Goal: Complete application form

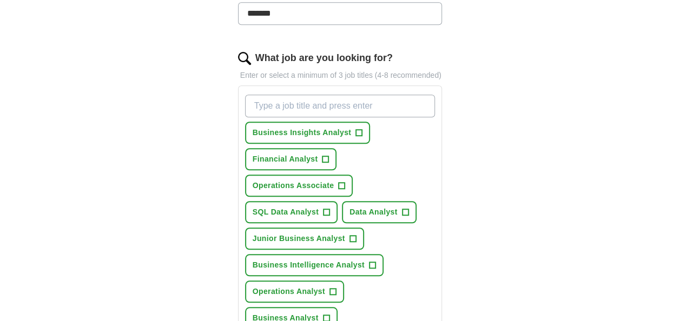
scroll to position [342, 0]
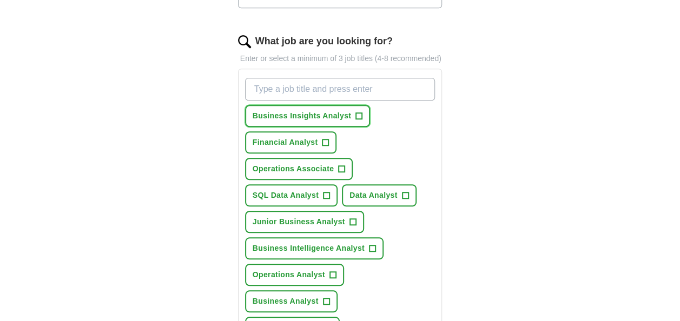
click at [353, 113] on button "Business Insights Analyst +" at bounding box center [307, 116] width 125 height 22
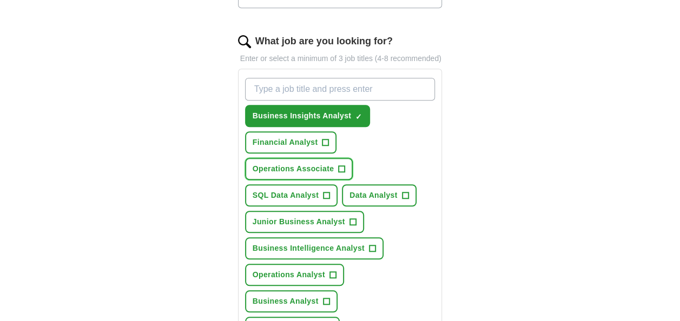
click at [310, 164] on span "Operations Associate" at bounding box center [293, 168] width 81 height 11
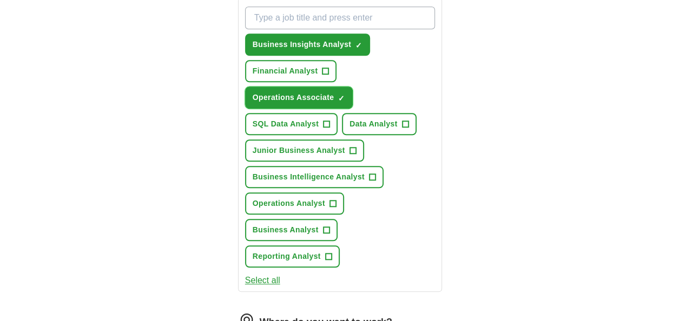
scroll to position [433, 0]
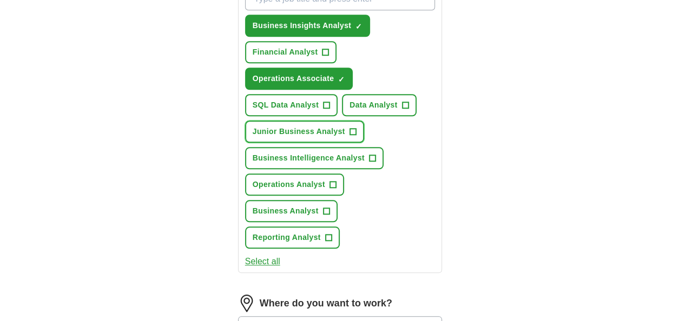
click at [350, 134] on span "+" at bounding box center [352, 132] width 6 height 9
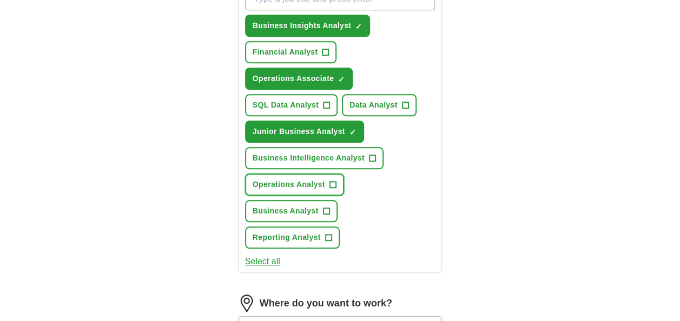
click at [325, 180] on button "Operations Analyst +" at bounding box center [294, 185] width 99 height 22
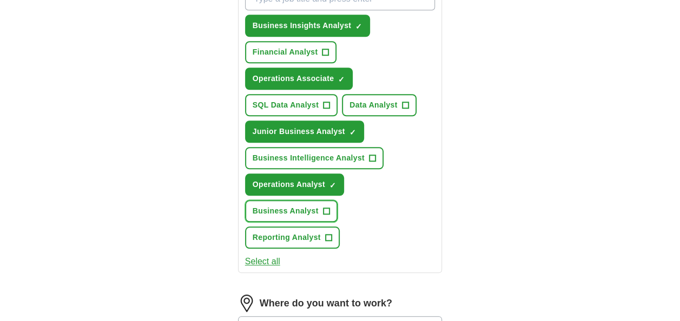
click at [320, 208] on button "Business Analyst +" at bounding box center [291, 211] width 92 height 22
click at [353, 158] on span "Business Intelligence Analyst" at bounding box center [309, 158] width 112 height 11
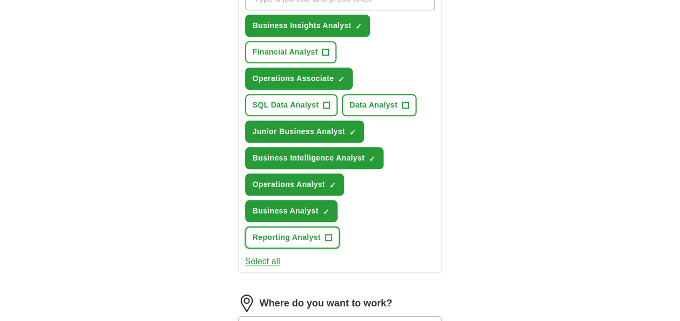
click at [313, 238] on span "Reporting Analyst" at bounding box center [287, 237] width 68 height 11
click at [320, 52] on button "Financial Analyst +" at bounding box center [291, 52] width 92 height 22
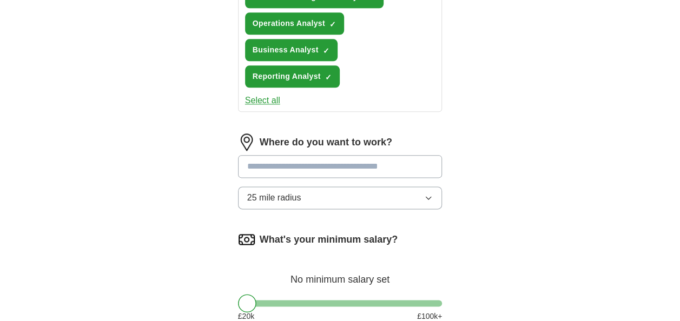
scroll to position [595, 0]
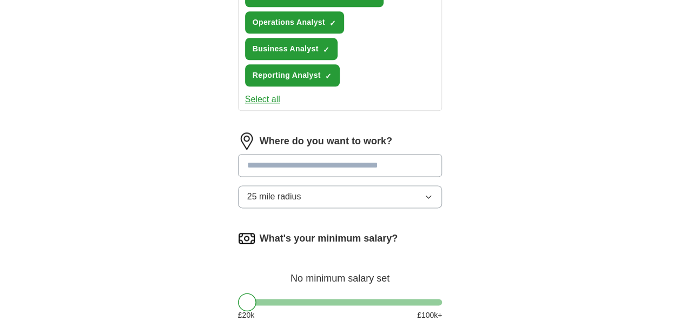
click at [306, 174] on input at bounding box center [340, 165] width 204 height 23
type input "*"
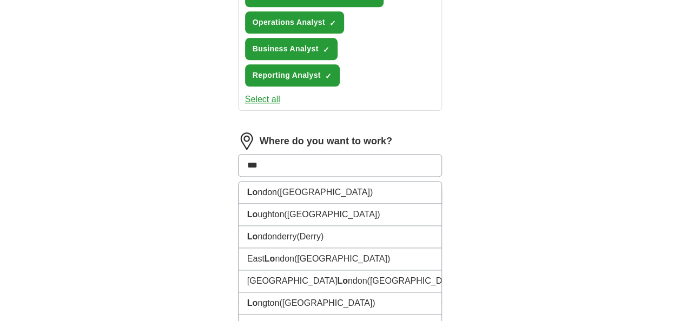
type input "****"
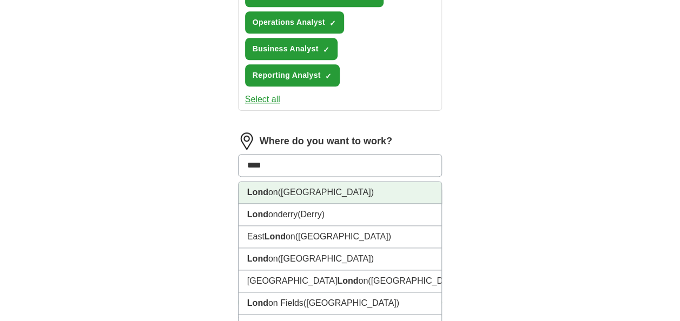
click at [297, 194] on span "([GEOGRAPHIC_DATA])" at bounding box center [326, 192] width 96 height 9
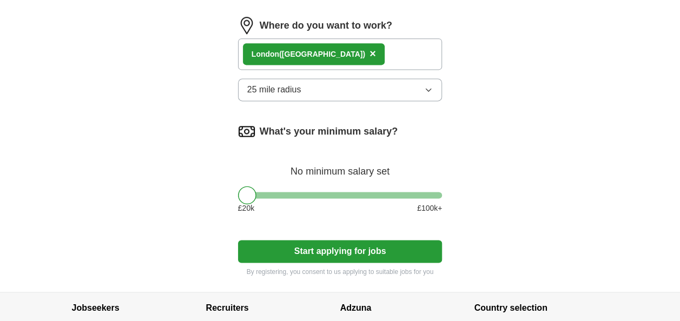
scroll to position [709, 0]
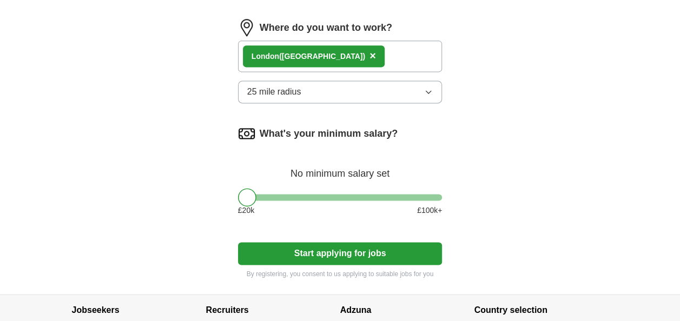
click at [340, 55] on div "Lond on ([GEOGRAPHIC_DATA]) ×" at bounding box center [340, 56] width 204 height 31
click at [340, 50] on div "Lond on ([GEOGRAPHIC_DATA]) ×" at bounding box center [340, 56] width 204 height 31
click at [331, 55] on div "Lond on ([GEOGRAPHIC_DATA]) ×" at bounding box center [340, 56] width 204 height 31
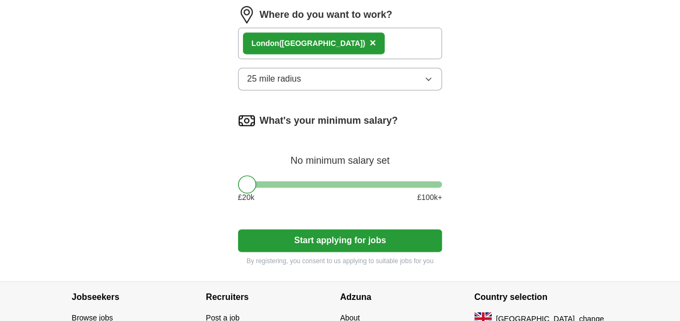
scroll to position [727, 0]
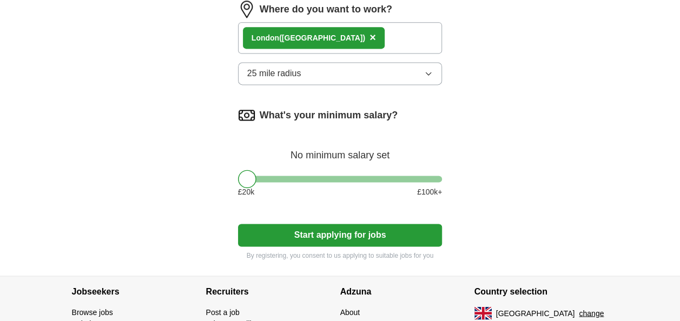
click at [341, 38] on div "Lond on ([GEOGRAPHIC_DATA]) ×" at bounding box center [340, 37] width 204 height 31
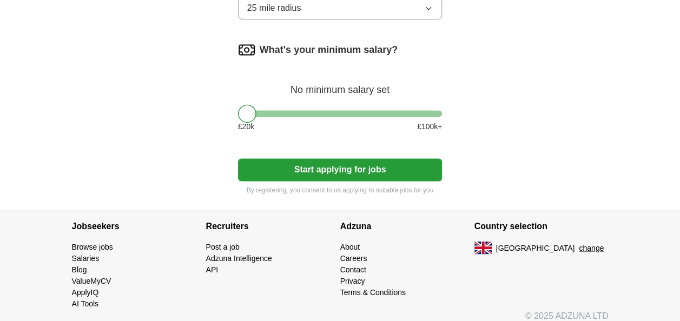
scroll to position [799, 0]
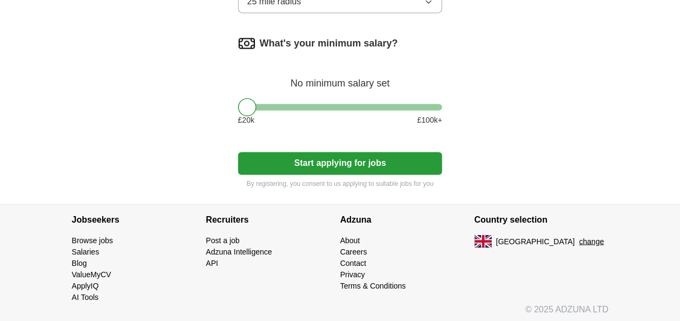
click at [250, 152] on button "Start applying for jobs" at bounding box center [340, 163] width 204 height 23
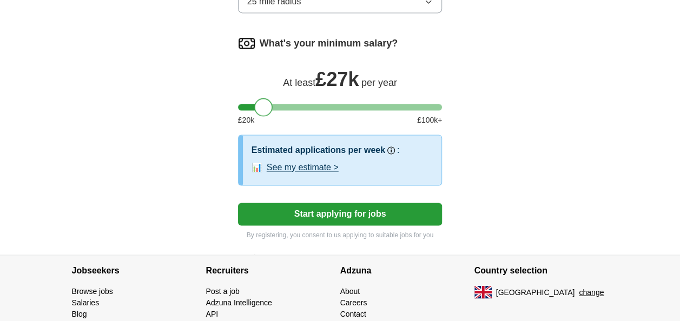
drag, startPoint x: 249, startPoint y: 105, endPoint x: 266, endPoint y: 119, distance: 22.3
click at [266, 119] on div "What's your minimum salary? At least £ 27k per year £ 20 k £ 100 k+" at bounding box center [340, 85] width 204 height 100
click at [281, 203] on button "Start applying for jobs" at bounding box center [340, 214] width 204 height 23
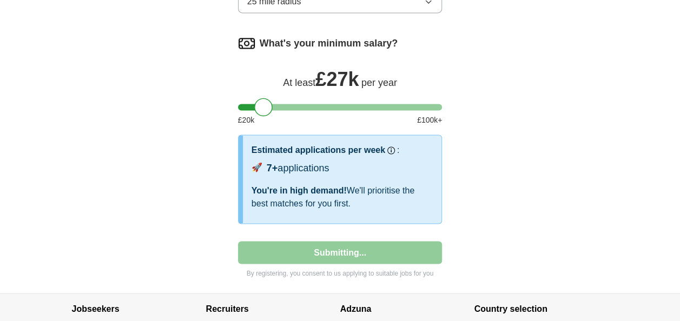
select select "**"
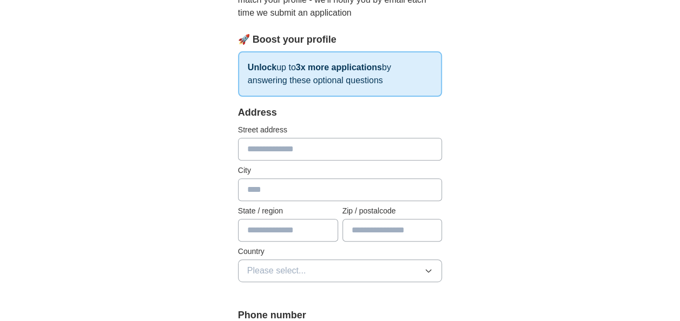
scroll to position [144, 0]
click at [335, 151] on input "text" at bounding box center [340, 148] width 204 height 23
type input "**********"
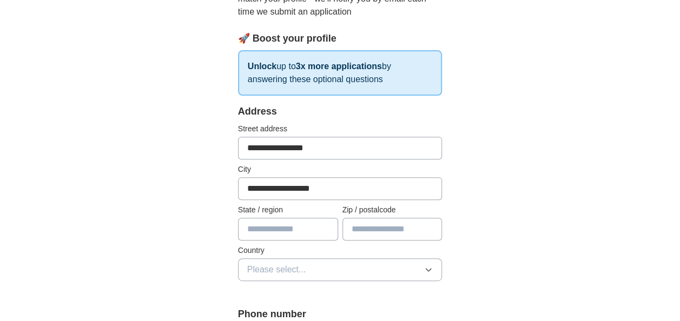
type input "**********"
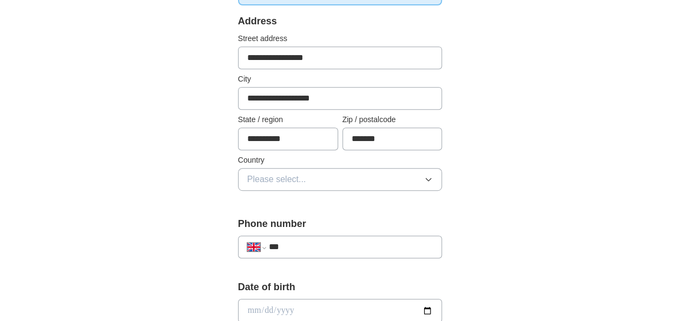
scroll to position [252, 0]
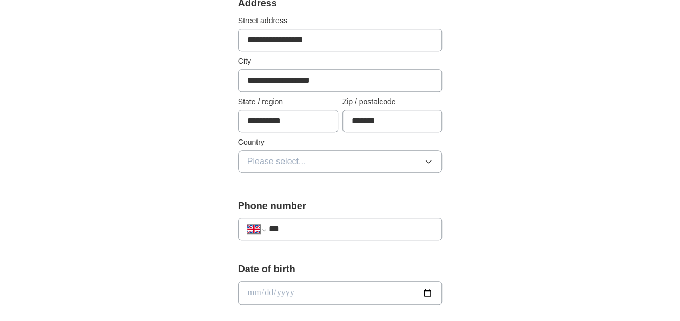
click at [320, 159] on button "Please select..." at bounding box center [340, 161] width 204 height 23
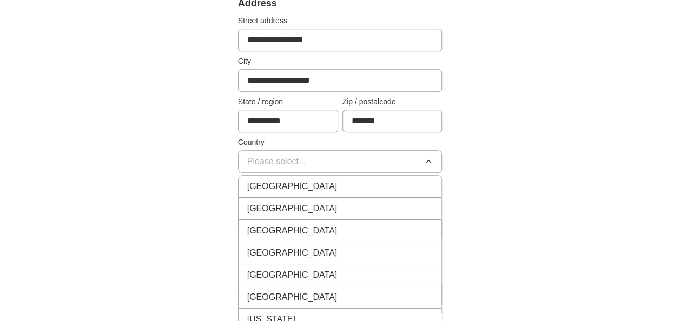
click at [308, 181] on span "[GEOGRAPHIC_DATA]" at bounding box center [292, 186] width 90 height 13
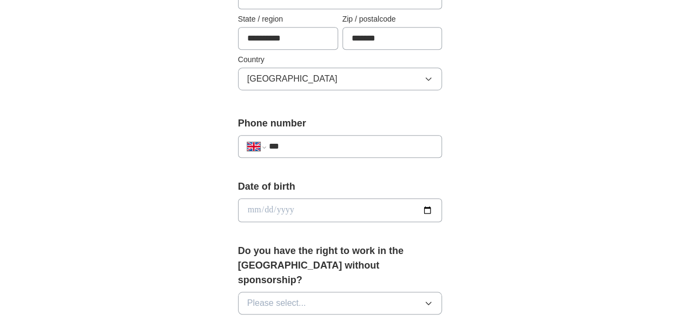
scroll to position [360, 0]
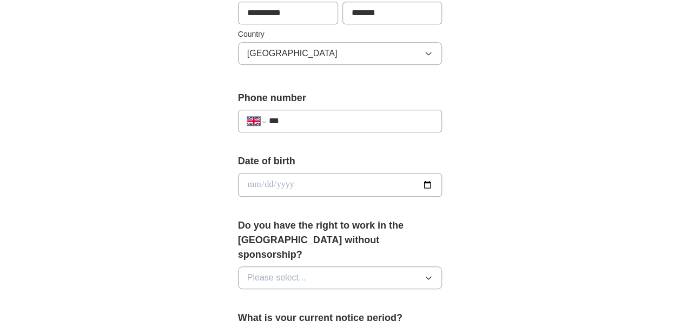
click at [386, 13] on input "*******" at bounding box center [392, 13] width 100 height 23
type input "*******"
click at [411, 132] on div "**********" at bounding box center [340, 116] width 204 height 50
click at [408, 125] on input "***" at bounding box center [351, 121] width 164 height 13
type input "**********"
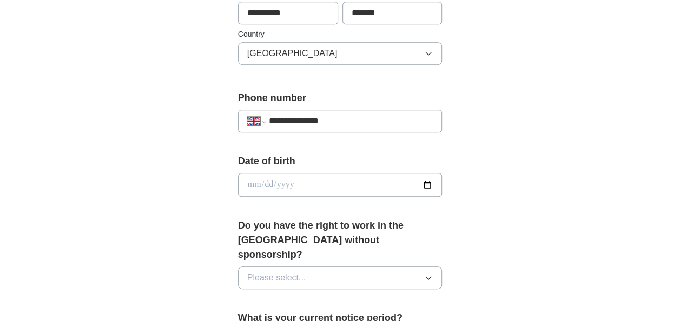
click at [424, 173] on input "date" at bounding box center [340, 185] width 204 height 24
click at [424, 177] on input "date" at bounding box center [340, 185] width 204 height 24
click at [424, 184] on input "date" at bounding box center [340, 185] width 204 height 24
type input "**********"
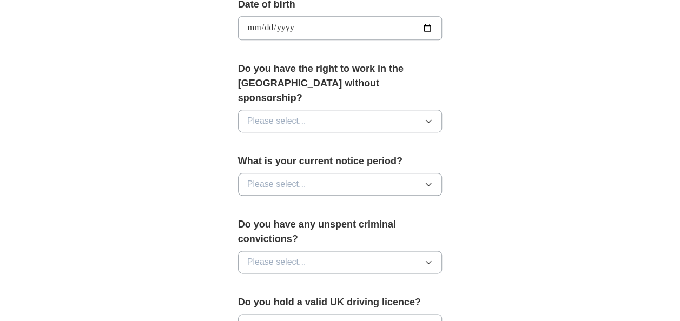
scroll to position [522, 0]
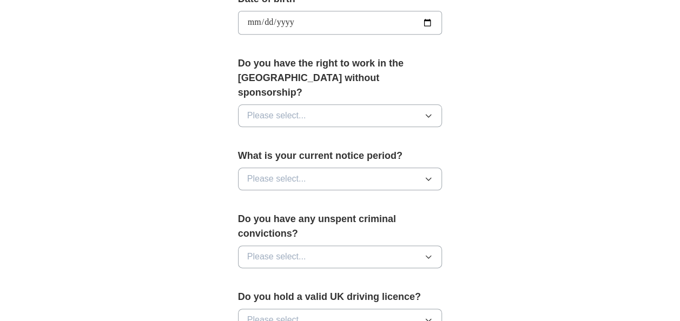
click at [418, 108] on button "Please select..." at bounding box center [340, 115] width 204 height 23
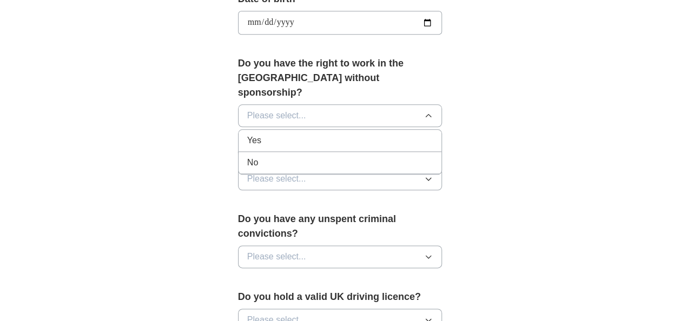
click at [372, 134] on div "Yes" at bounding box center [340, 140] width 186 height 13
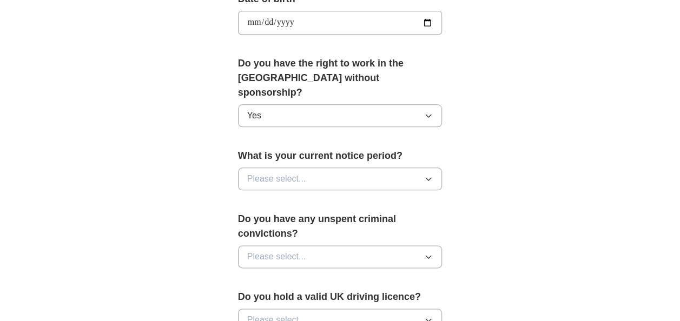
click at [369, 107] on button "Yes" at bounding box center [340, 115] width 204 height 23
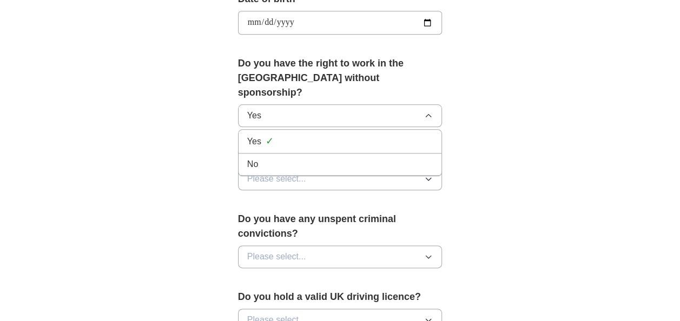
click at [347, 134] on div "Yes ✓" at bounding box center [340, 141] width 186 height 15
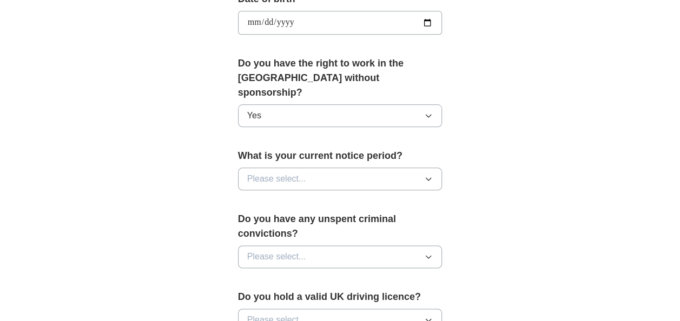
click at [366, 168] on button "Please select..." at bounding box center [340, 179] width 204 height 23
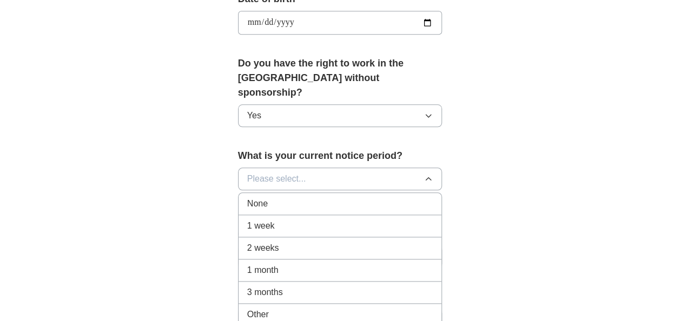
click at [303, 197] on div "None" at bounding box center [340, 203] width 186 height 13
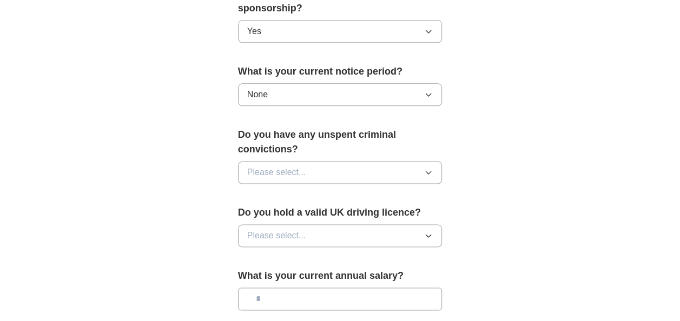
scroll to position [631, 0]
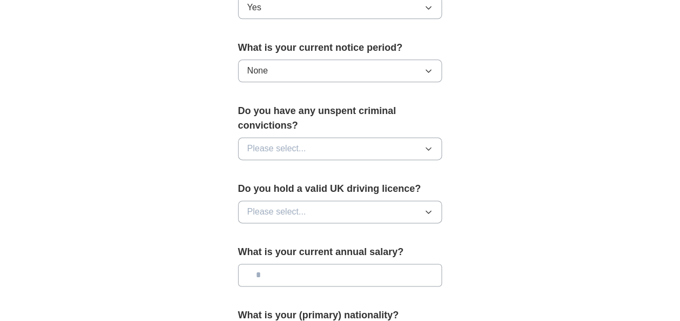
click at [299, 142] on span "Please select..." at bounding box center [276, 148] width 59 height 13
click at [274, 189] on div "No" at bounding box center [340, 195] width 186 height 13
click at [269, 206] on span "Please select..." at bounding box center [276, 212] width 59 height 13
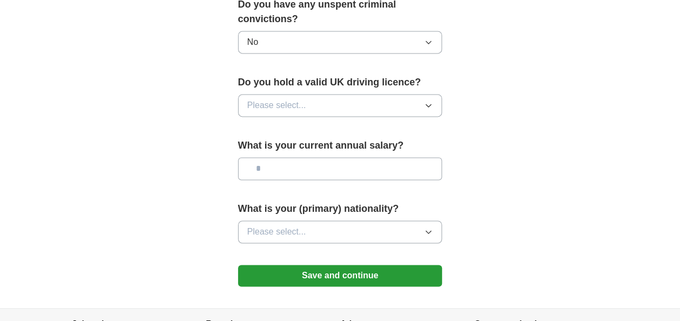
scroll to position [775, 0]
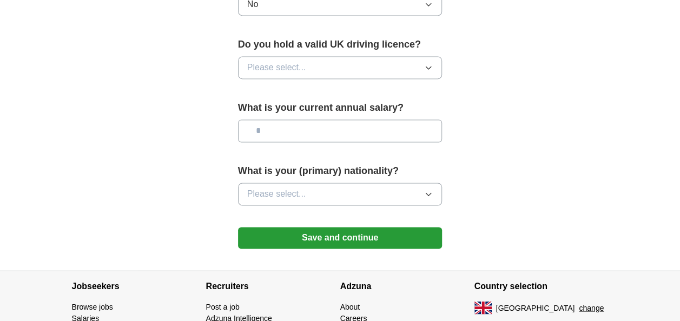
click at [333, 228] on button "Save and continue" at bounding box center [340, 238] width 204 height 22
